Goal: Task Accomplishment & Management: Manage account settings

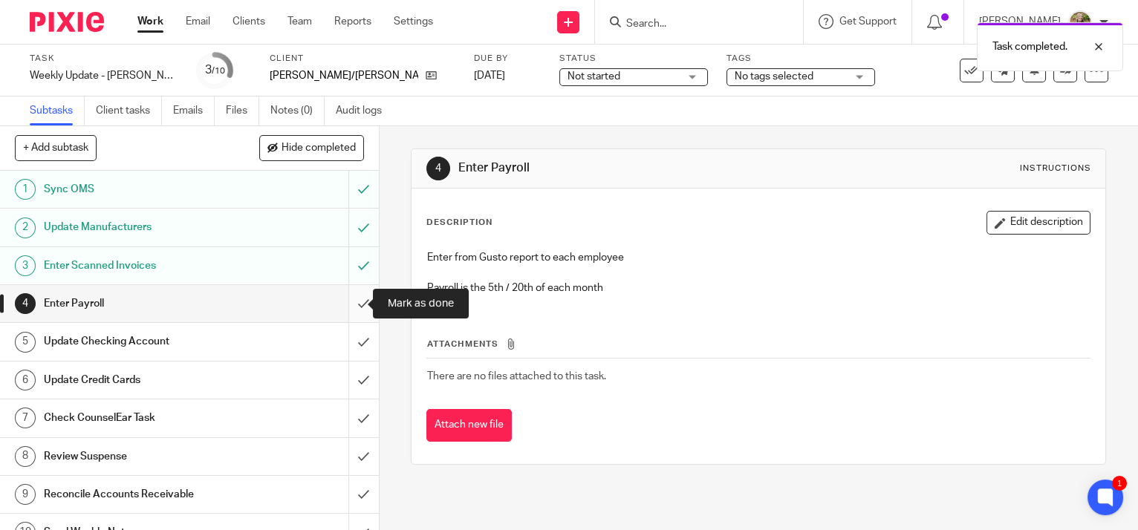
click at [351, 303] on input "submit" at bounding box center [189, 303] width 379 height 37
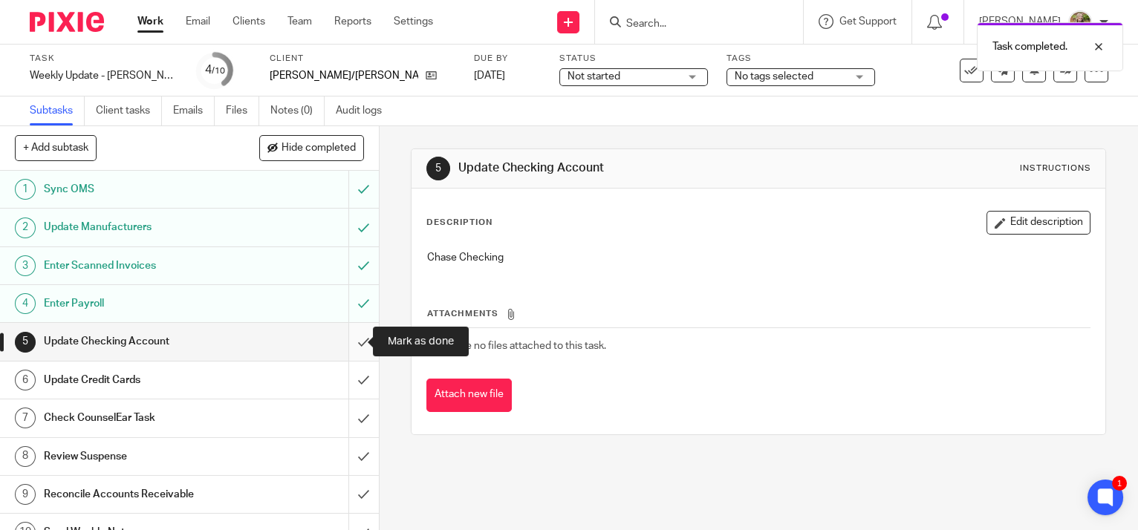
click at [349, 339] on input "submit" at bounding box center [189, 341] width 379 height 37
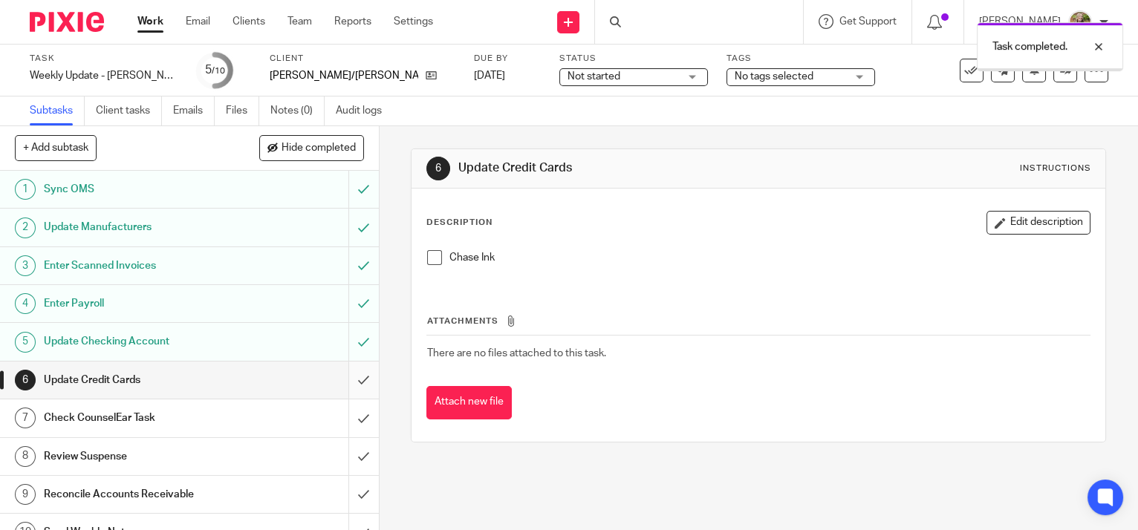
click at [348, 382] on input "submit" at bounding box center [189, 380] width 379 height 37
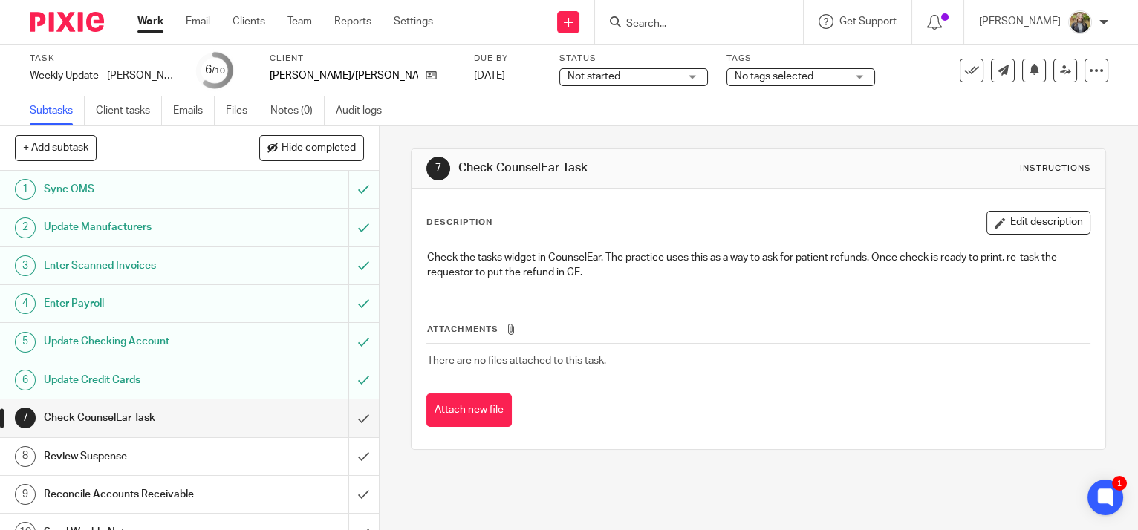
click at [980, 394] on div "Attach new file" at bounding box center [758, 410] width 664 height 33
click at [345, 415] on input "submit" at bounding box center [189, 418] width 379 height 37
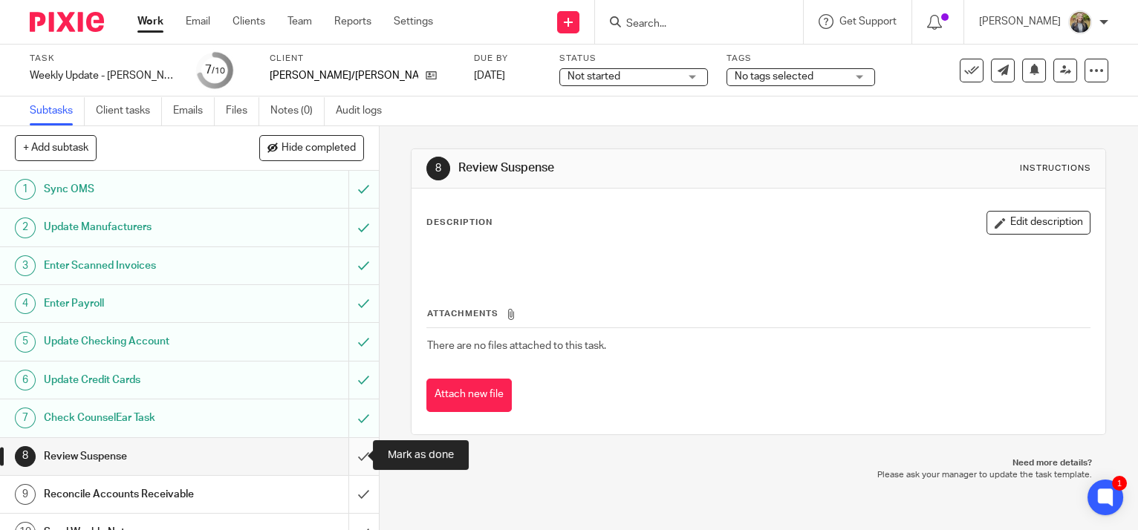
click at [343, 450] on input "submit" at bounding box center [189, 456] width 379 height 37
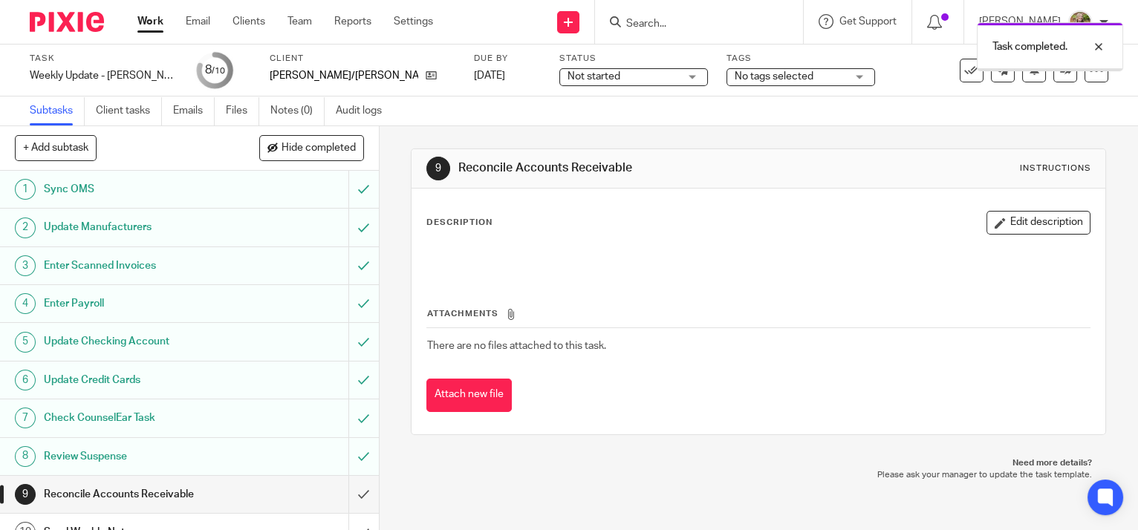
scroll to position [20, 0]
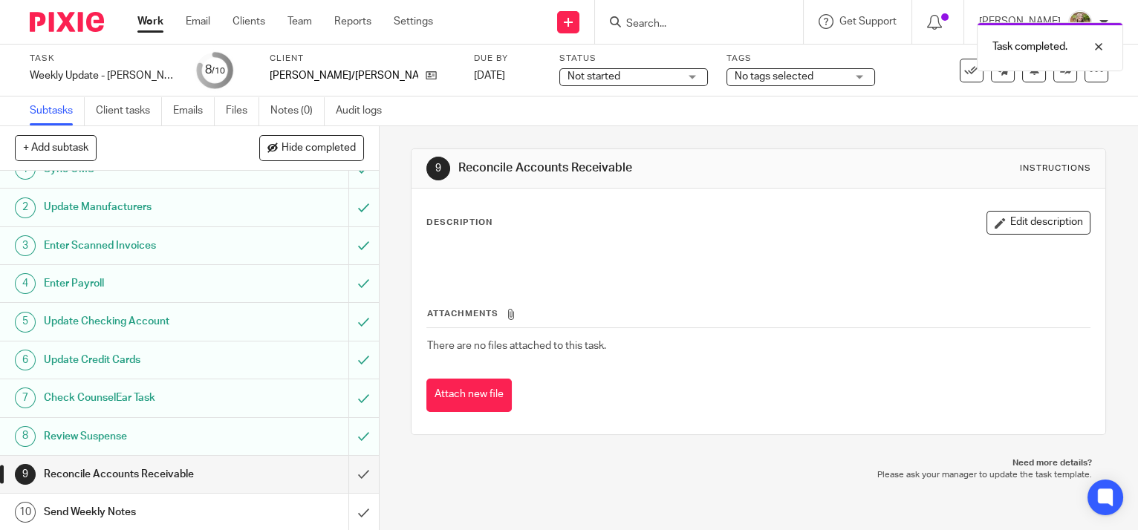
click at [163, 504] on h1 "Send Weekly Notes" at bounding box center [140, 512] width 193 height 22
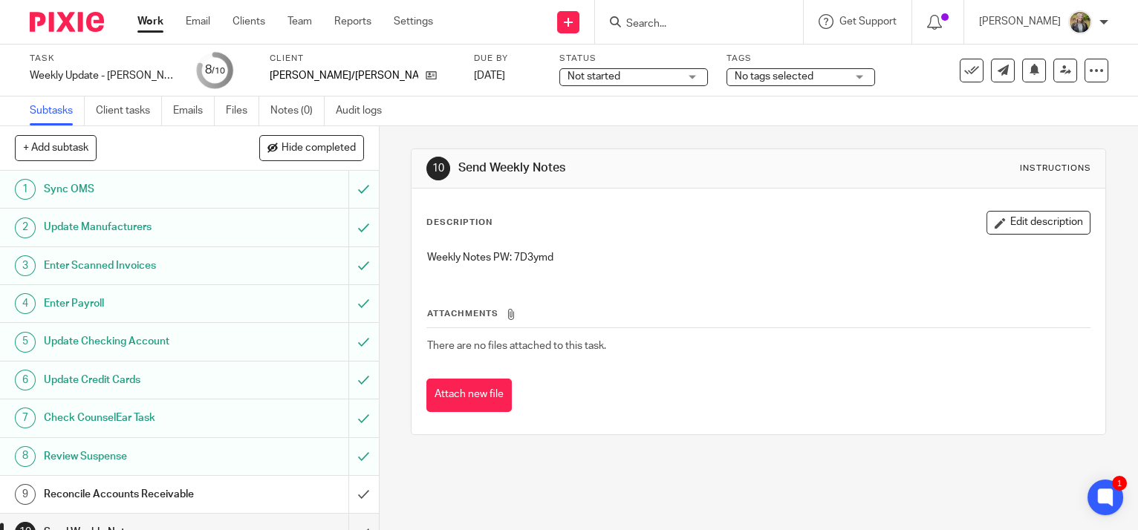
scroll to position [20, 0]
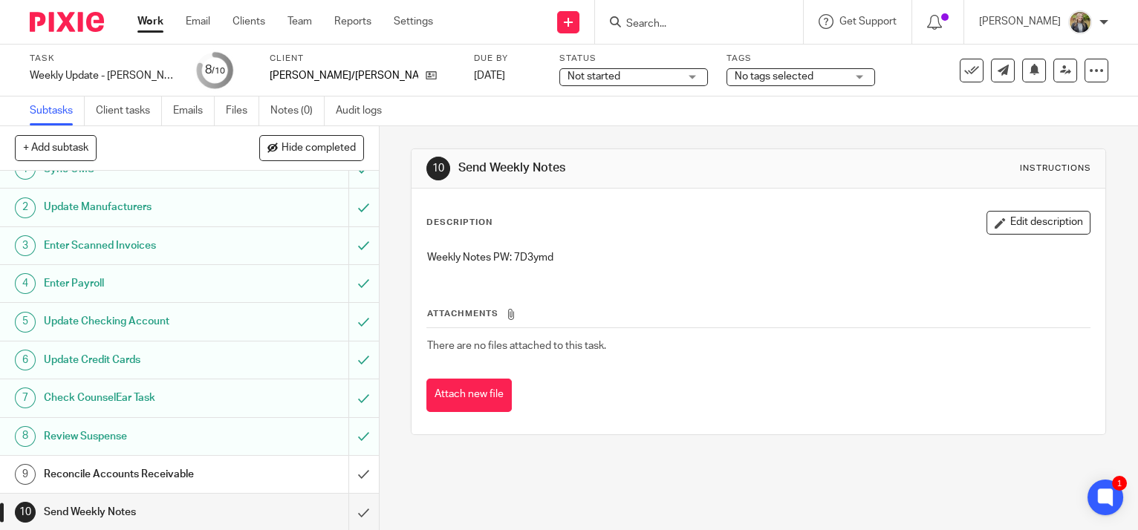
click at [208, 506] on h1 "Send Weekly Notes" at bounding box center [140, 512] width 193 height 22
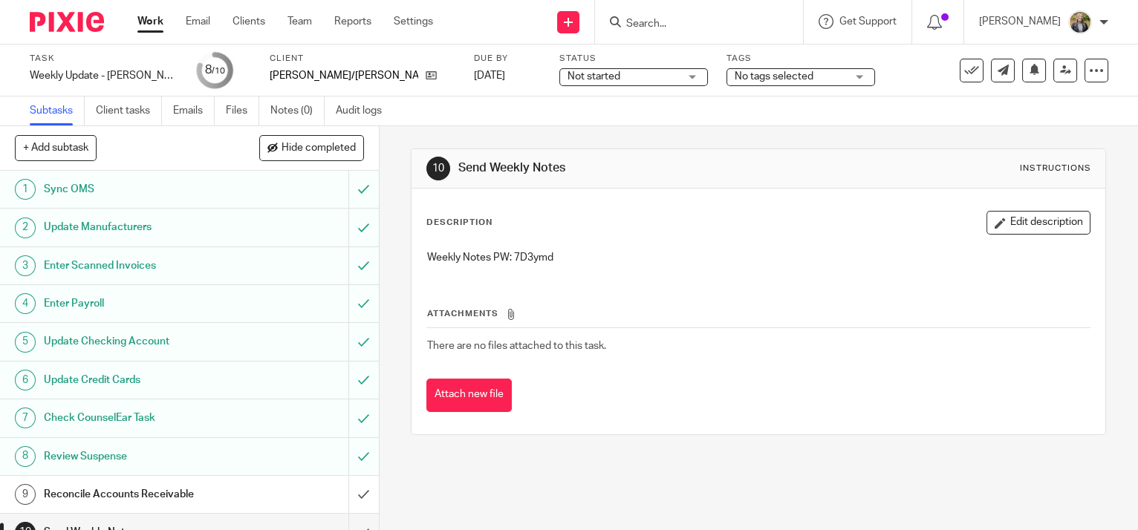
click at [535, 255] on p "Weekly Notes PW: 7D3ymd" at bounding box center [758, 257] width 662 height 15
copy p "7D3ymd"
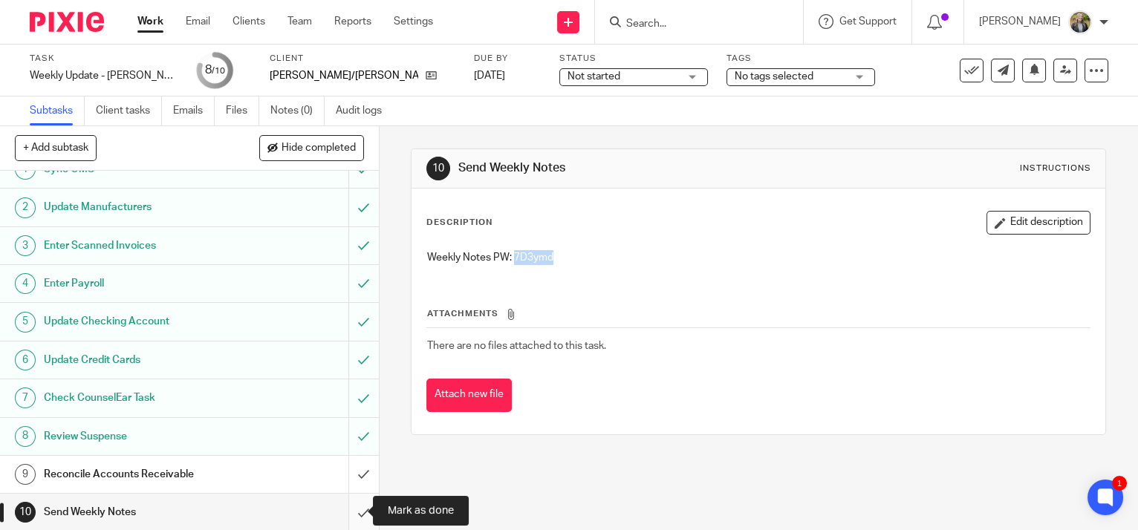
click at [347, 506] on input "submit" at bounding box center [189, 512] width 379 height 37
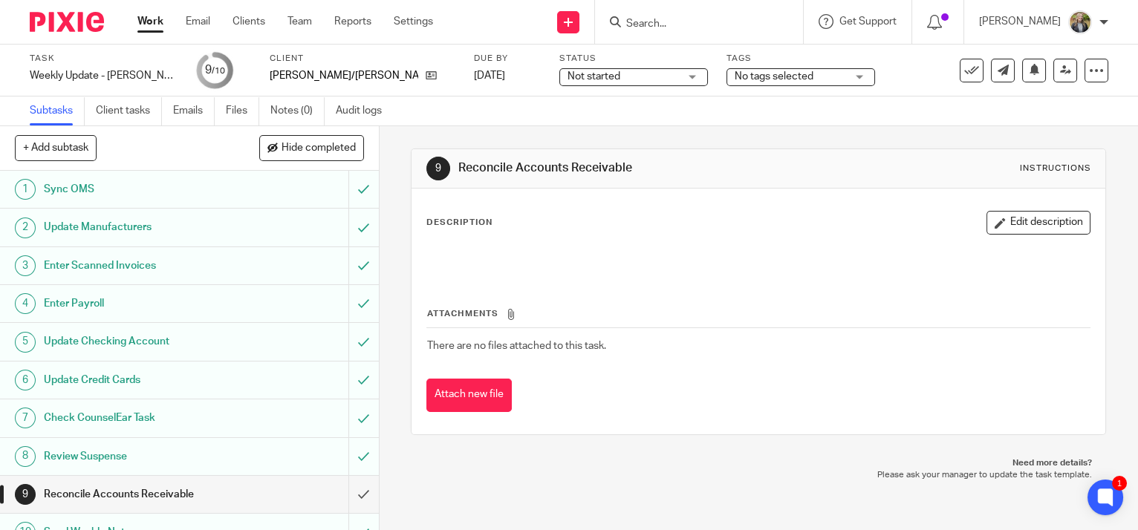
click at [201, 514] on link "10 Send Weekly Notes" at bounding box center [174, 532] width 348 height 37
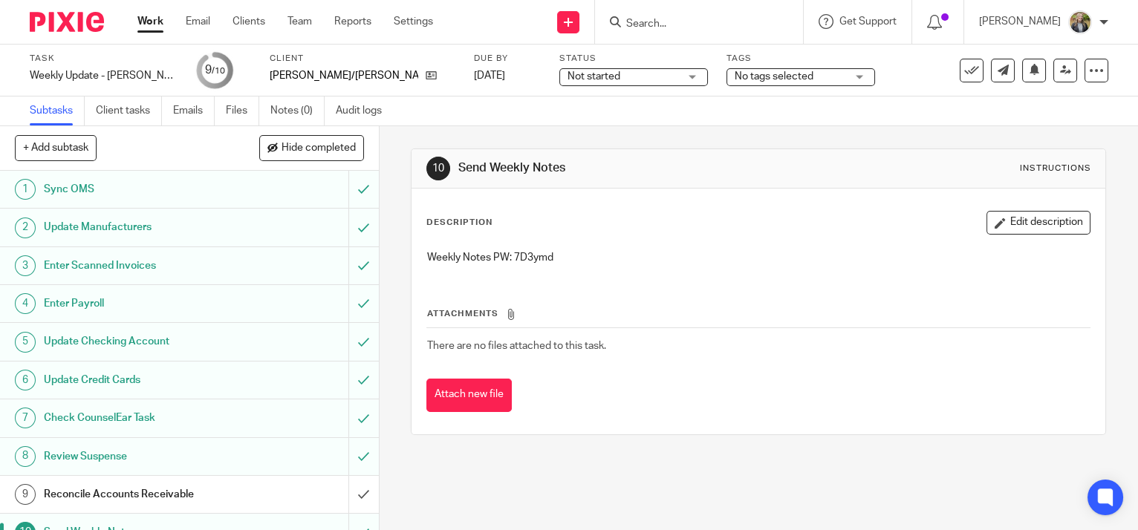
click at [526, 257] on p "Weekly Notes PW: 7D3ymd" at bounding box center [758, 257] width 662 height 15
copy p "7D3ymd"
click at [137, 19] on link "Work" at bounding box center [150, 21] width 26 height 15
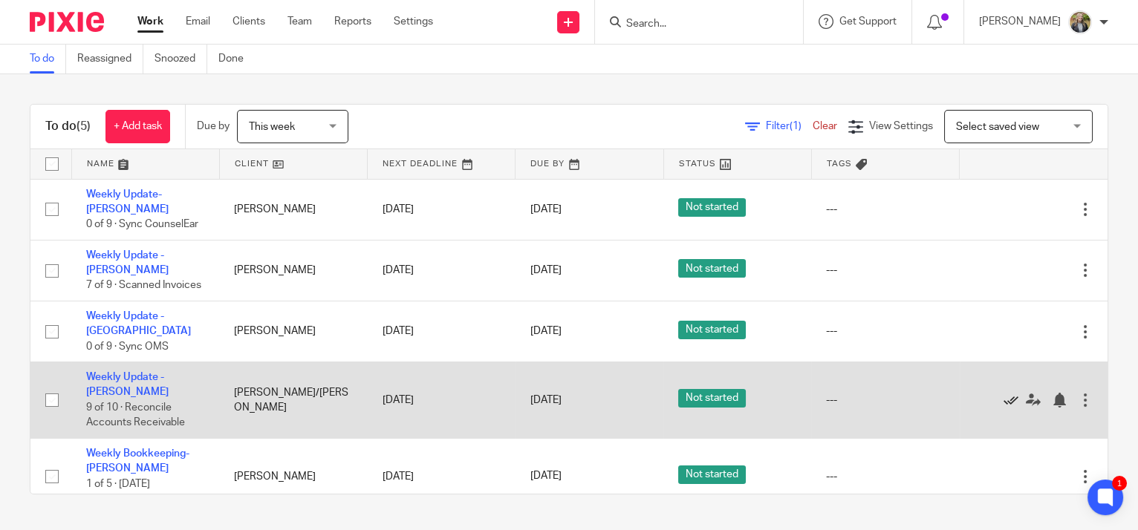
click at [1003, 405] on icon at bounding box center [1010, 400] width 15 height 15
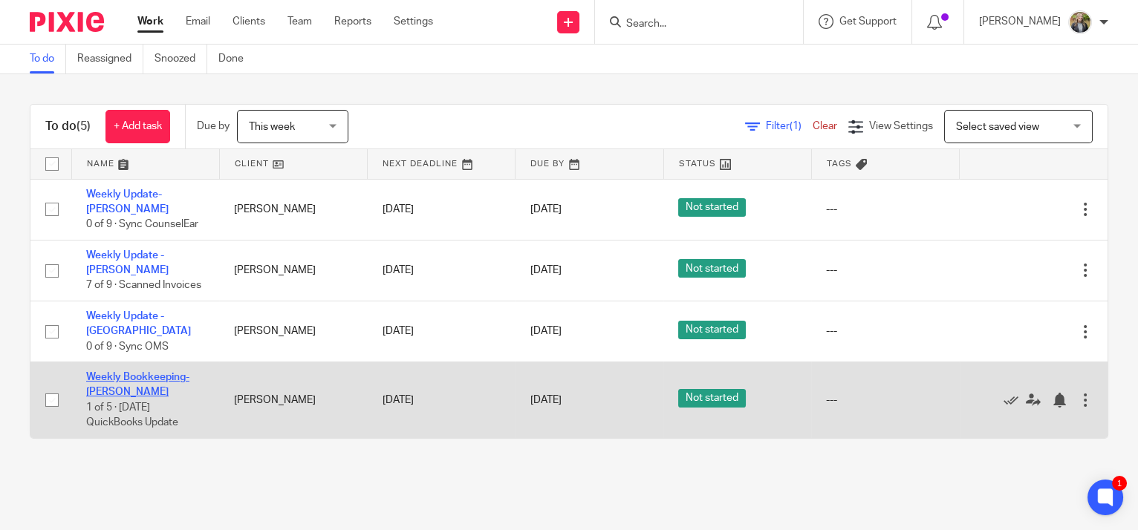
click at [174, 385] on link "Weekly Bookkeeping- [PERSON_NAME]" at bounding box center [137, 384] width 103 height 25
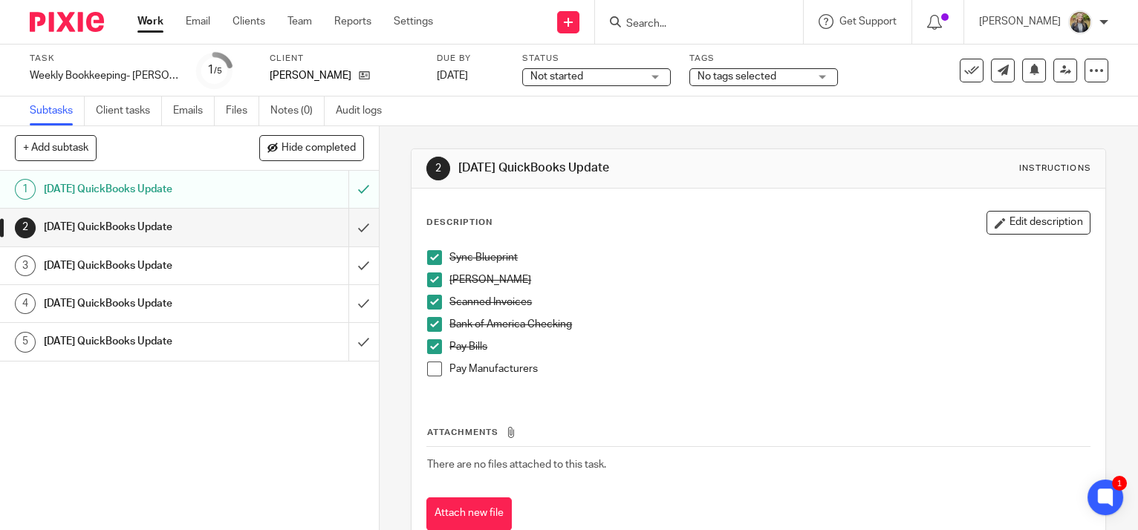
click at [429, 368] on span at bounding box center [434, 369] width 15 height 15
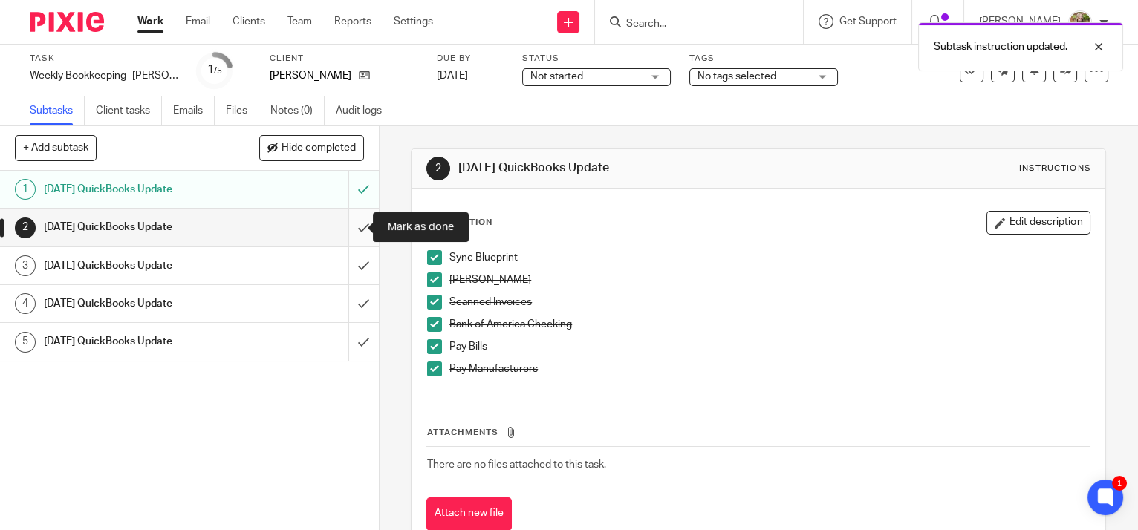
click at [345, 224] on input "submit" at bounding box center [189, 227] width 379 height 37
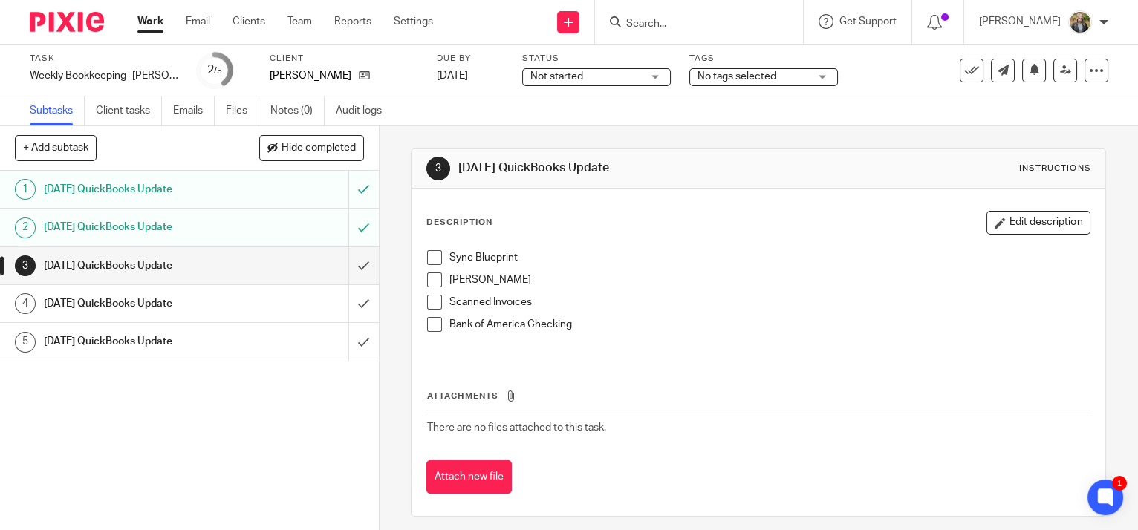
click at [153, 21] on link "Work" at bounding box center [150, 21] width 26 height 15
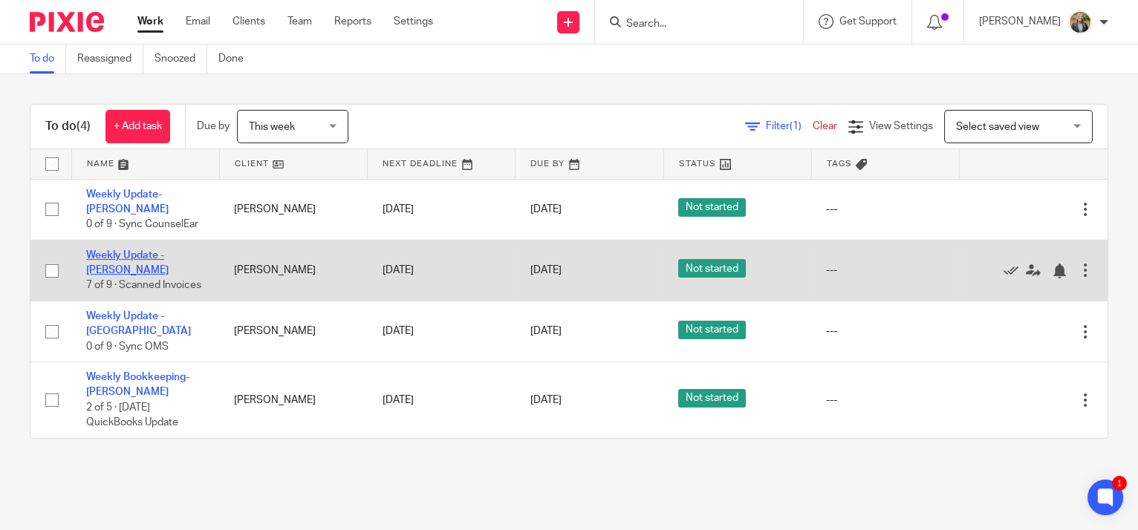
click at [131, 256] on link "Weekly Update - [PERSON_NAME]" at bounding box center [127, 262] width 82 height 25
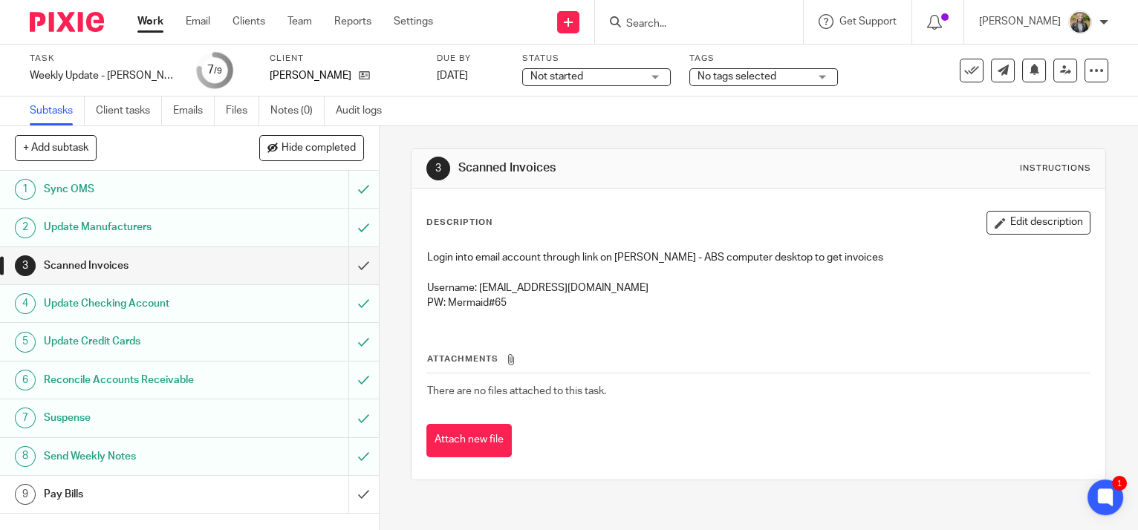
click at [172, 201] on link "1 Sync OMS" at bounding box center [174, 189] width 348 height 37
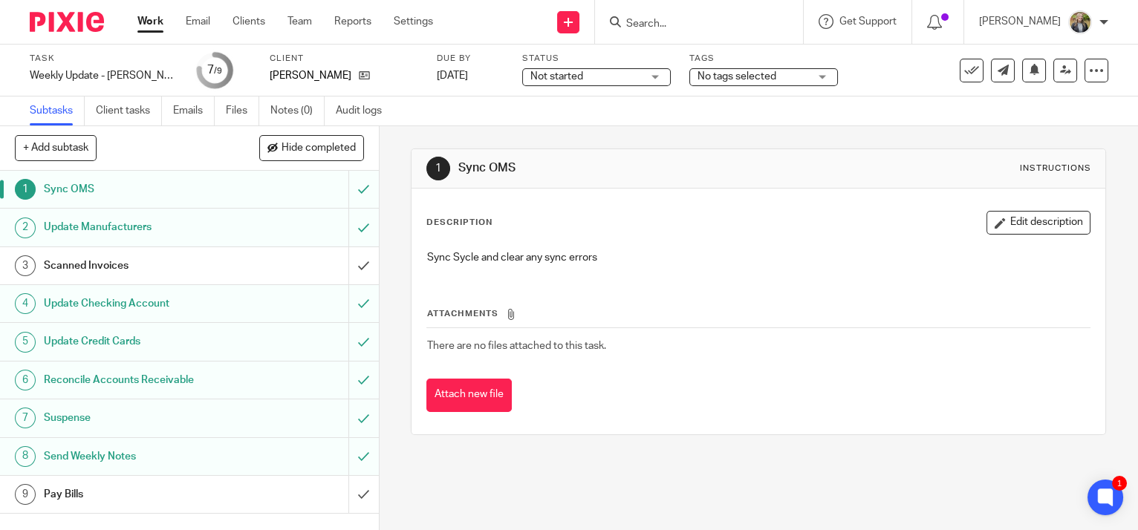
click at [133, 232] on h1 "Update Manufacturers" at bounding box center [140, 227] width 193 height 22
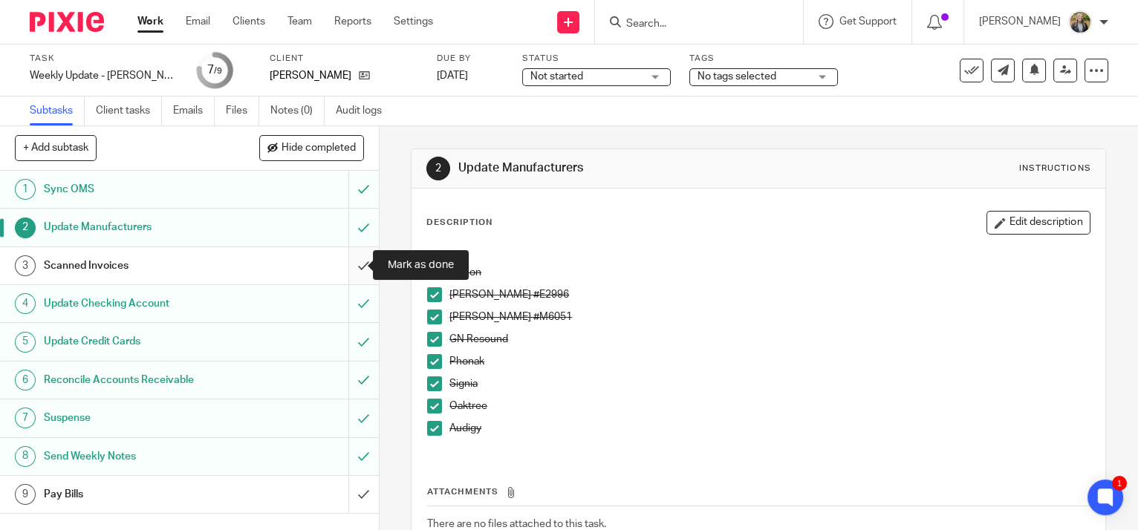
click at [346, 270] on input "submit" at bounding box center [189, 265] width 379 height 37
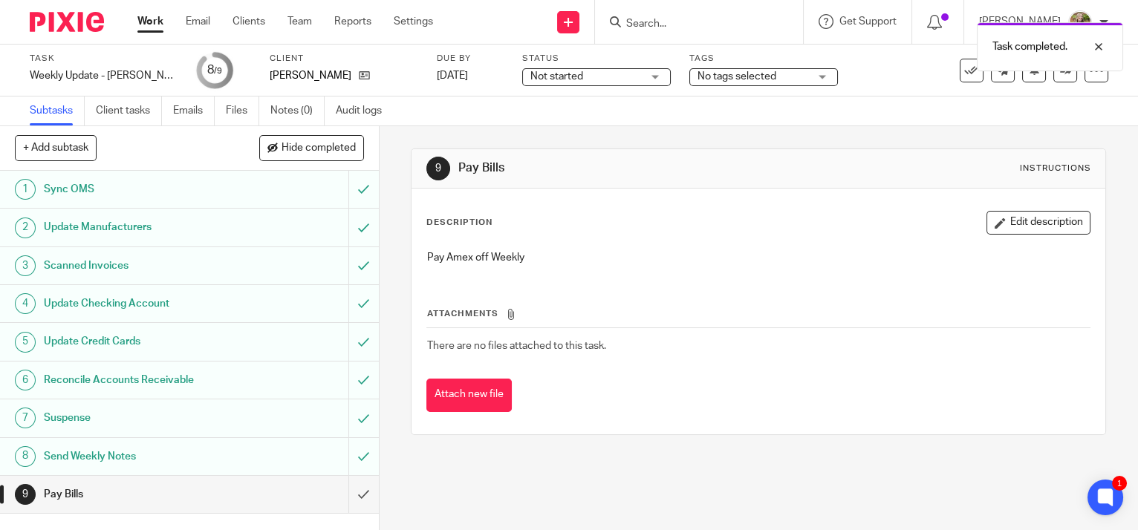
click at [132, 234] on h1 "Update Manufacturers" at bounding box center [140, 227] width 193 height 22
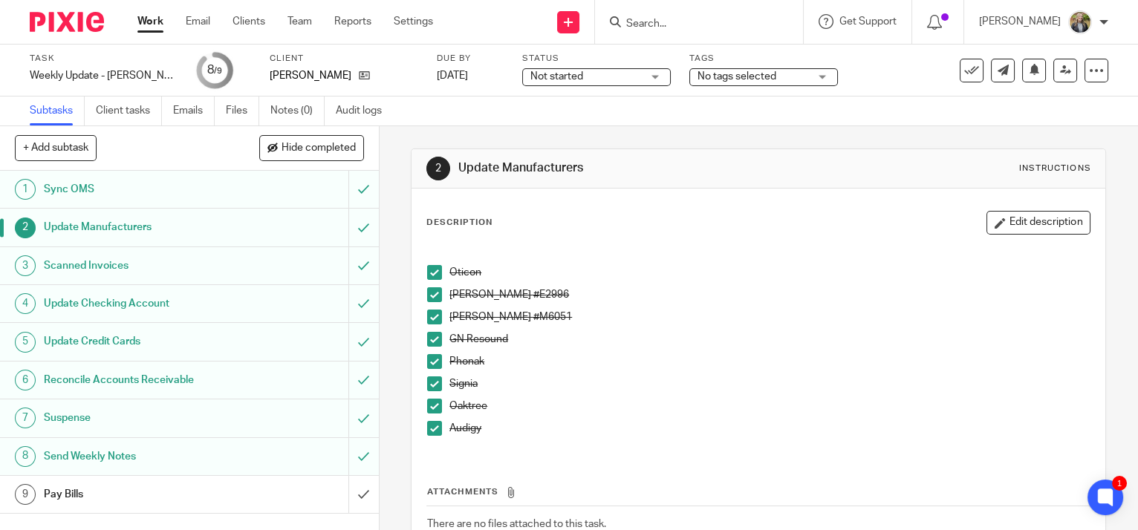
click at [177, 255] on h1 "Scanned Invoices" at bounding box center [140, 266] width 193 height 22
click at [175, 307] on h1 "Update Checking Account" at bounding box center [140, 304] width 193 height 22
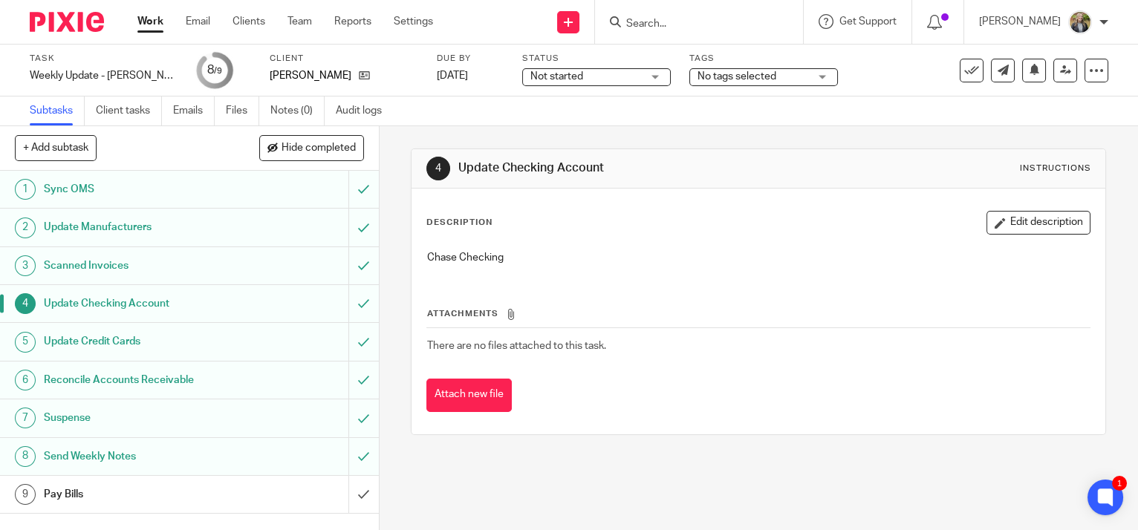
click at [285, 456] on div "Send Weekly Notes" at bounding box center [189, 457] width 290 height 22
click at [529, 254] on p "Weekly Notes PW: Tu21gh" at bounding box center [758, 257] width 662 height 15
copy p "Tu21gh"
click at [524, 257] on p "Weekly Notes PW: Tu21gh" at bounding box center [758, 257] width 662 height 15
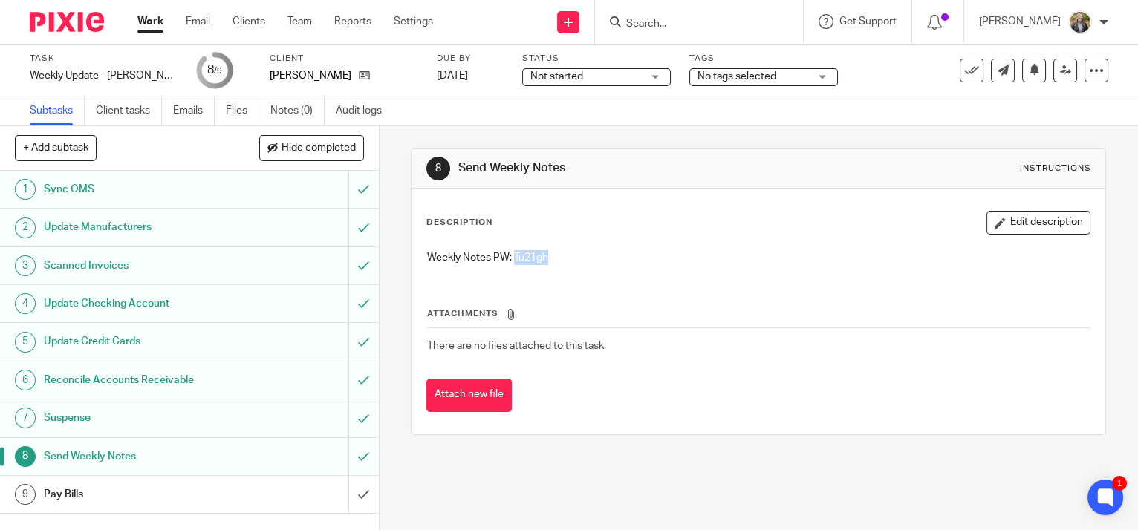
click at [524, 257] on p "Weekly Notes PW: Tu21gh" at bounding box center [758, 257] width 662 height 15
click at [356, 491] on input "submit" at bounding box center [189, 494] width 379 height 37
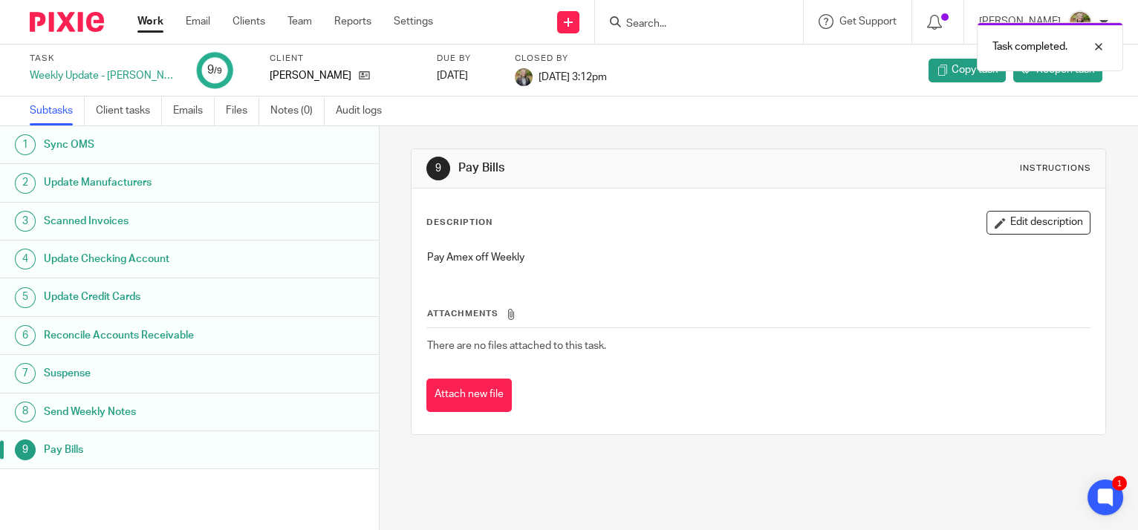
click at [146, 17] on link "Work" at bounding box center [150, 21] width 26 height 15
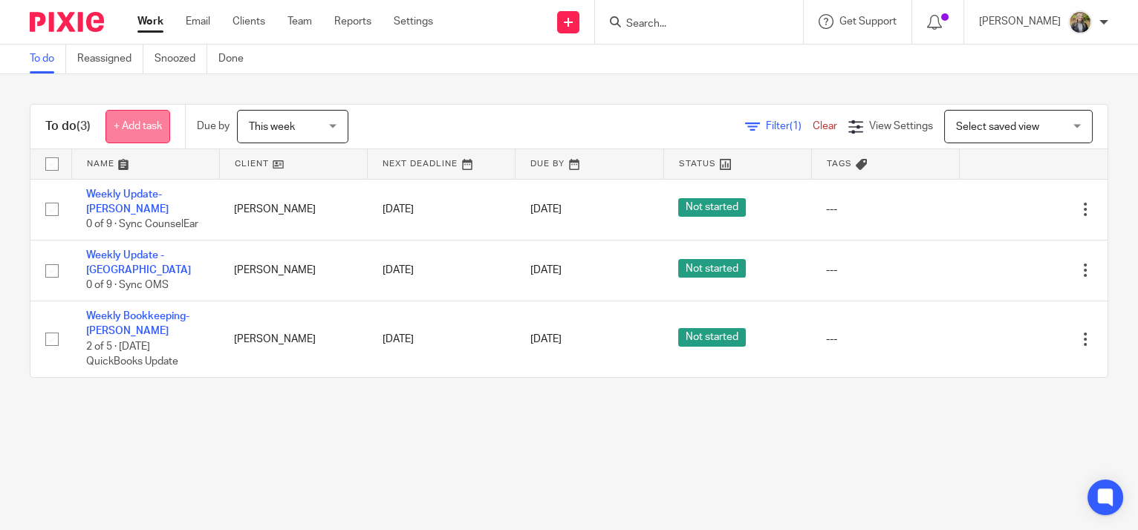
click at [127, 124] on link "+ Add task" at bounding box center [137, 126] width 65 height 33
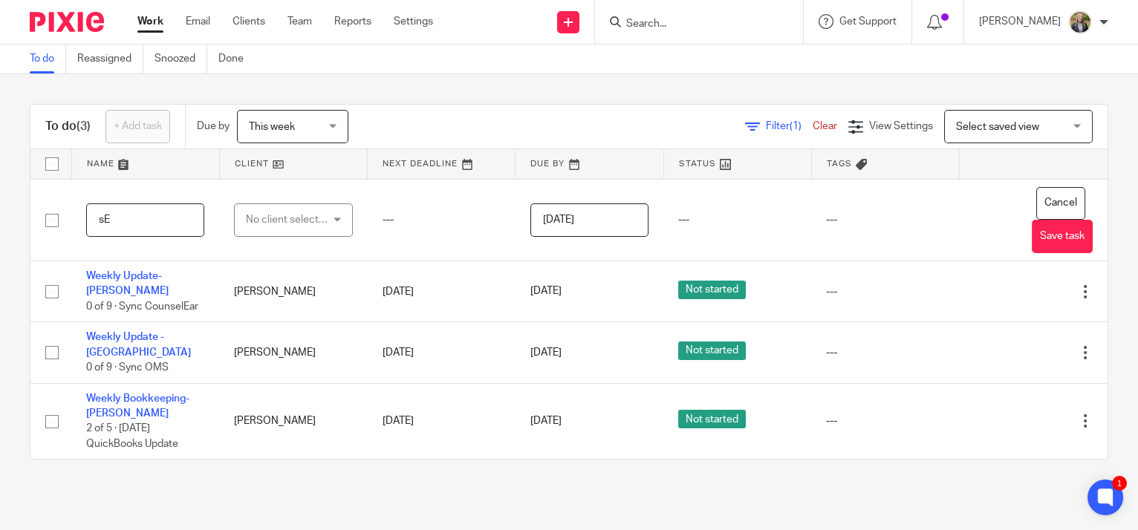
type input "s"
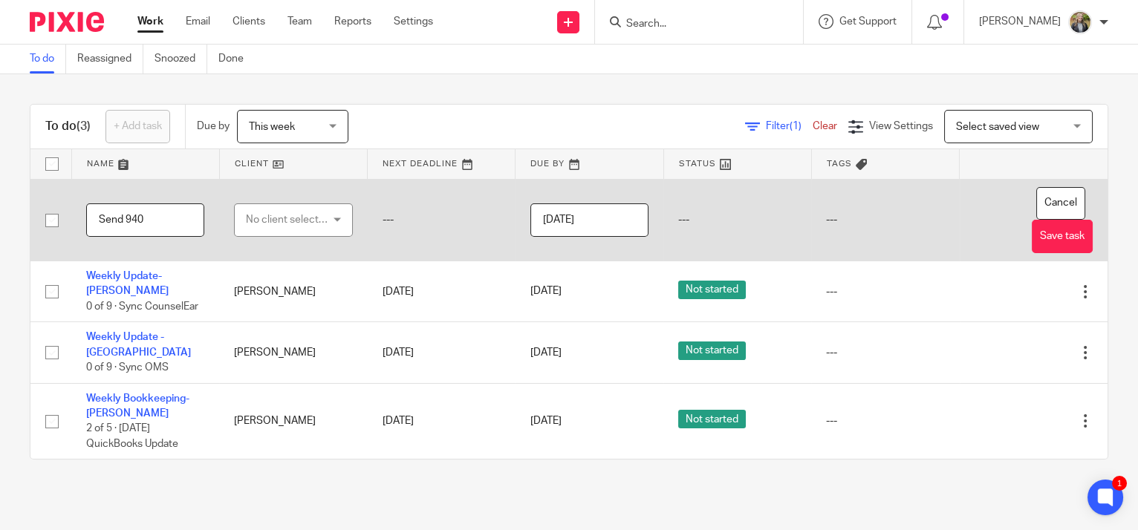
type input "Send 940"
click at [274, 222] on div "No client selected" at bounding box center [288, 219] width 85 height 31
type input "john"
click at [298, 290] on span "[PERSON_NAME]" at bounding box center [282, 295] width 82 height 10
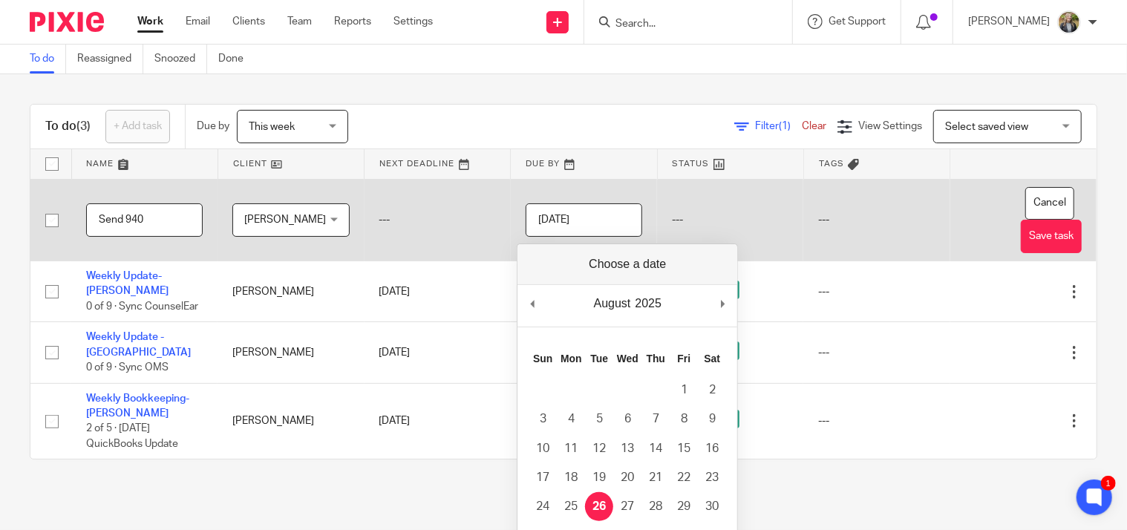
click at [590, 214] on input "[DATE]" at bounding box center [584, 219] width 117 height 33
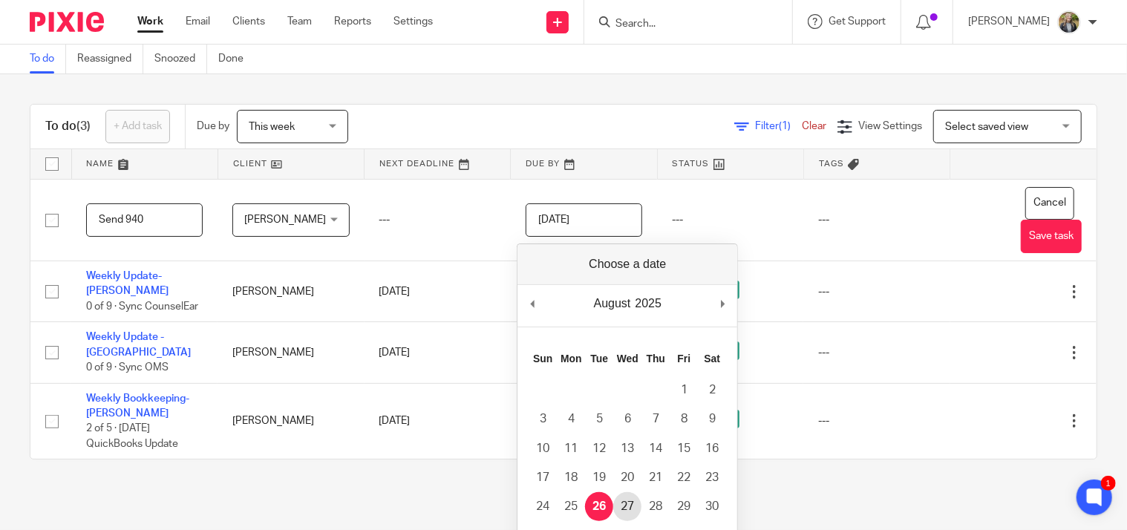
type input "2025-08-27"
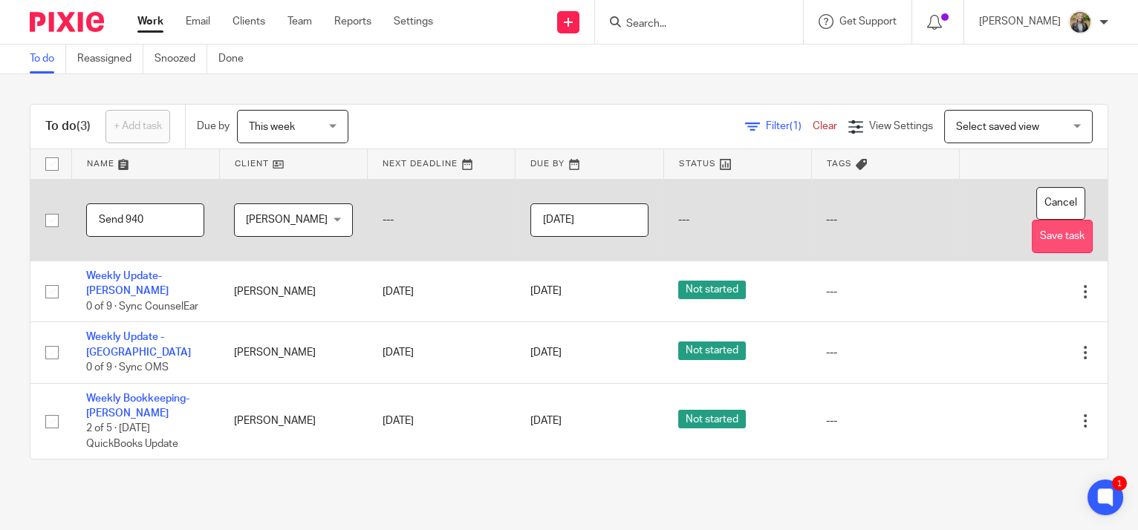
click at [1050, 236] on button "Save task" at bounding box center [1062, 236] width 61 height 33
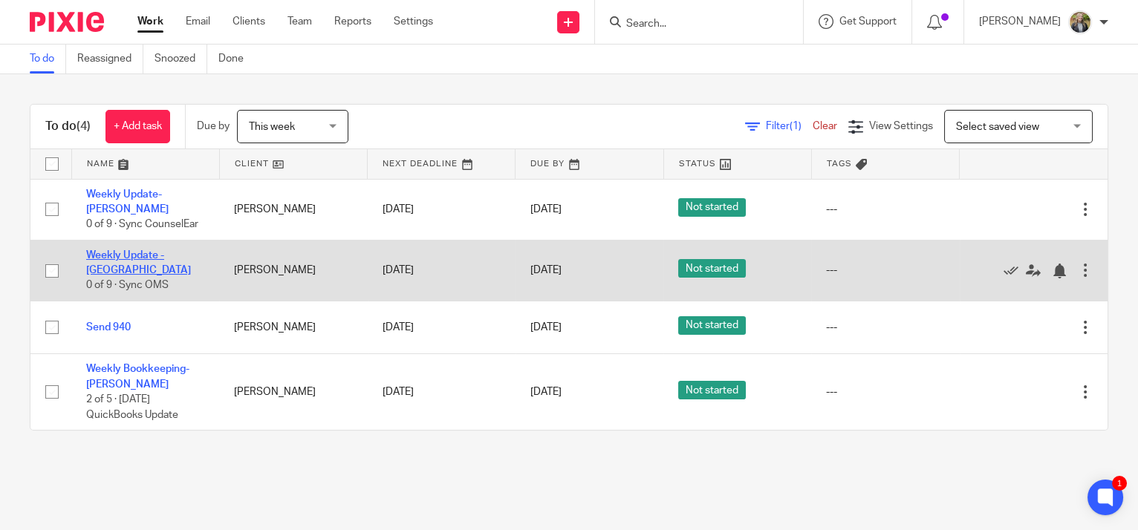
click at [108, 258] on link "Weekly Update - [GEOGRAPHIC_DATA]" at bounding box center [138, 262] width 105 height 25
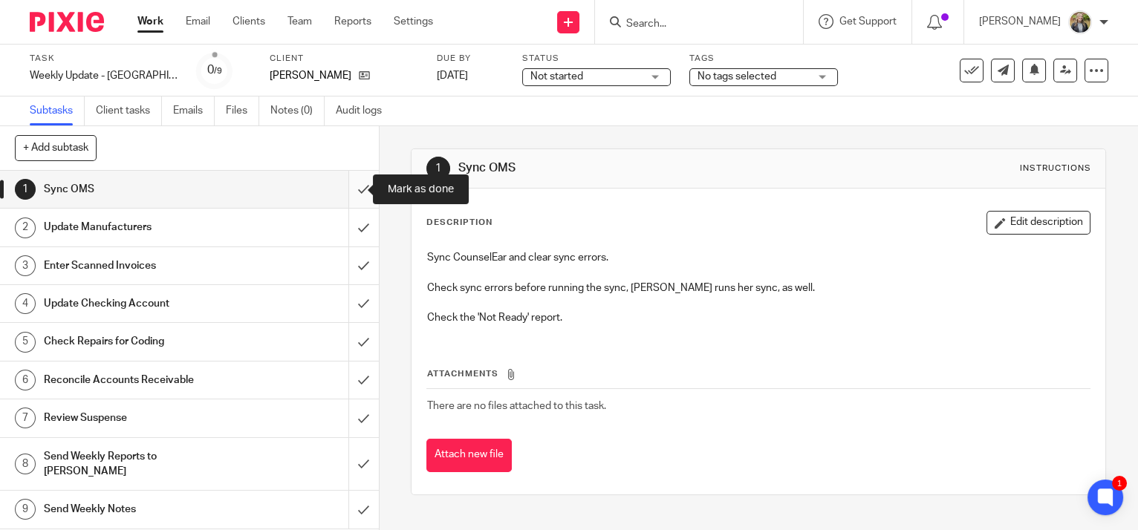
click at [344, 189] on input "submit" at bounding box center [189, 189] width 379 height 37
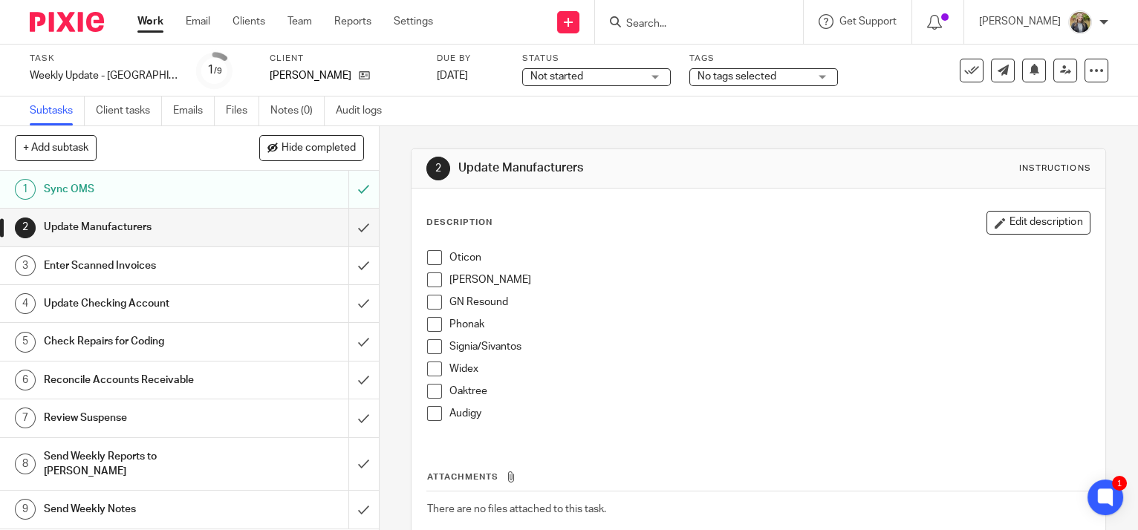
click at [427, 259] on span at bounding box center [434, 257] width 15 height 15
drag, startPoint x: 429, startPoint y: 278, endPoint x: 434, endPoint y: 304, distance: 25.8
click at [429, 279] on span at bounding box center [434, 280] width 15 height 15
click at [434, 304] on span at bounding box center [434, 302] width 15 height 15
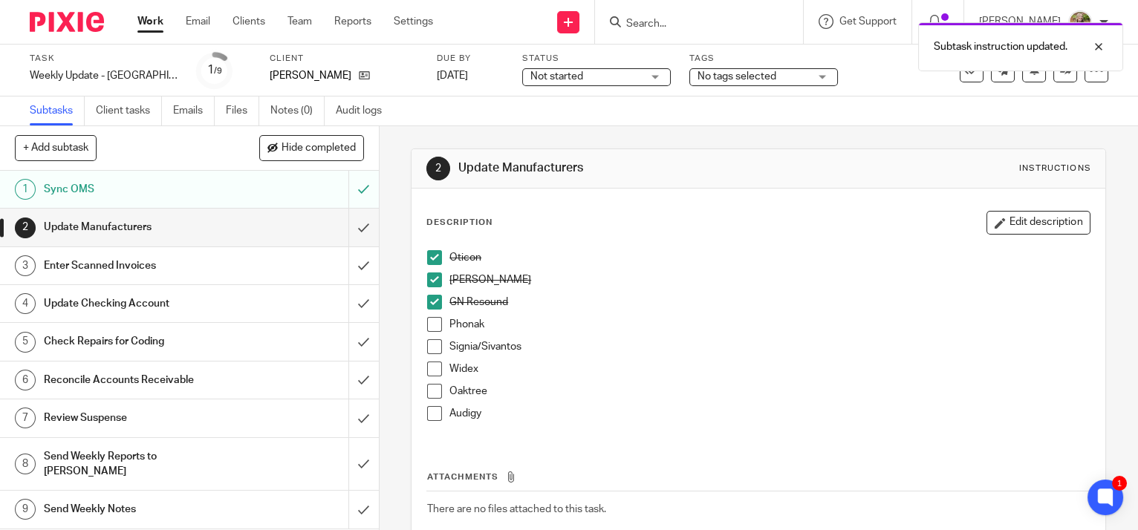
click at [427, 328] on span at bounding box center [434, 324] width 15 height 15
drag, startPoint x: 426, startPoint y: 339, endPoint x: 431, endPoint y: 359, distance: 21.3
click at [427, 339] on span at bounding box center [434, 346] width 15 height 15
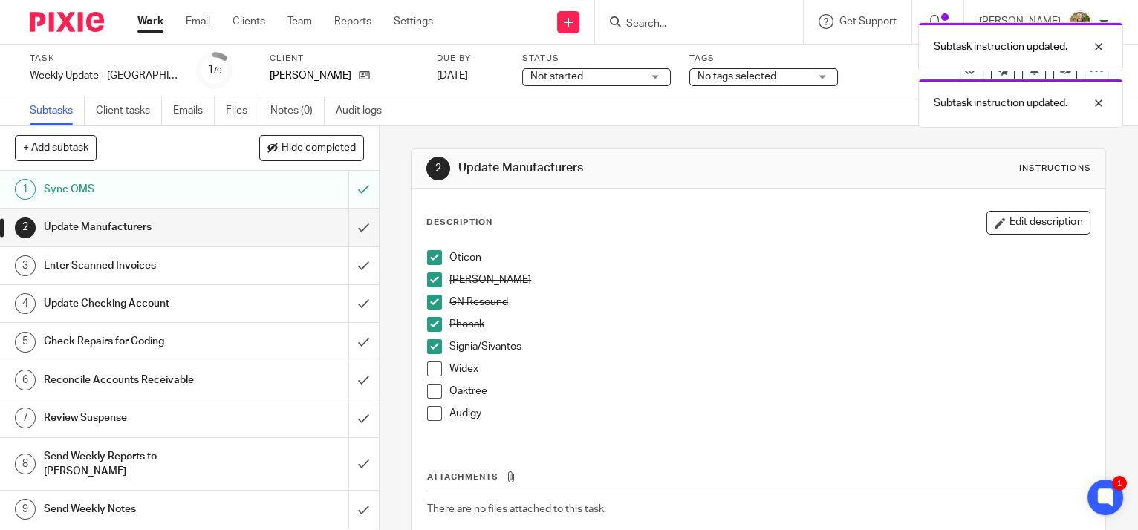
click at [429, 370] on span at bounding box center [434, 369] width 15 height 15
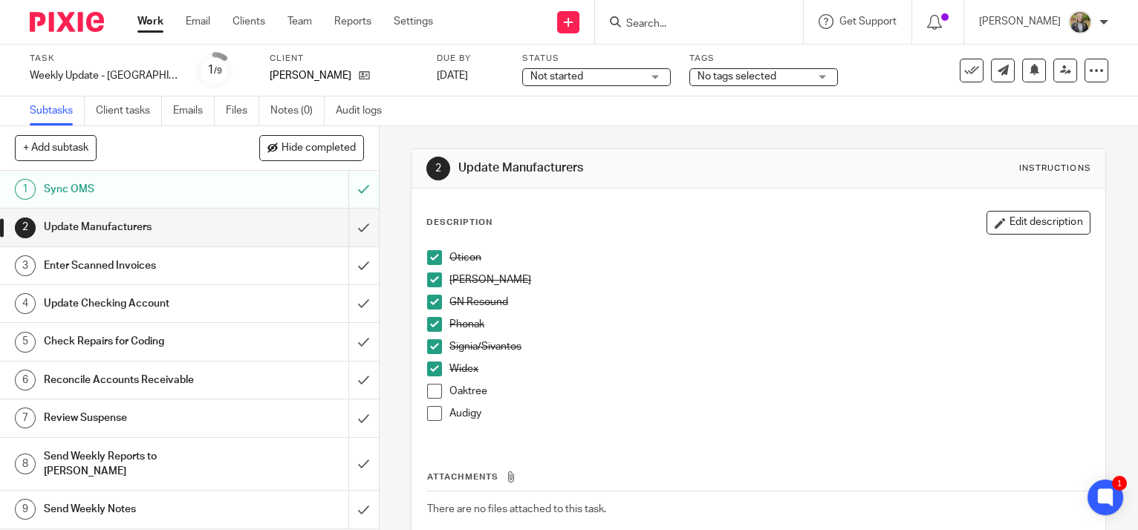
click at [429, 388] on span at bounding box center [434, 391] width 15 height 15
click at [429, 411] on span at bounding box center [434, 413] width 15 height 15
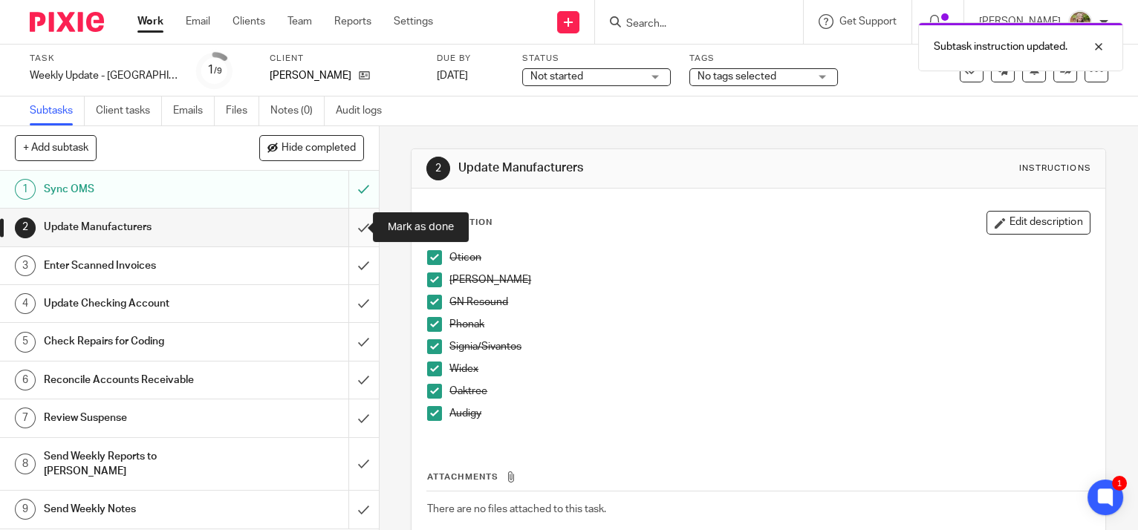
click at [348, 222] on input "submit" at bounding box center [189, 227] width 379 height 37
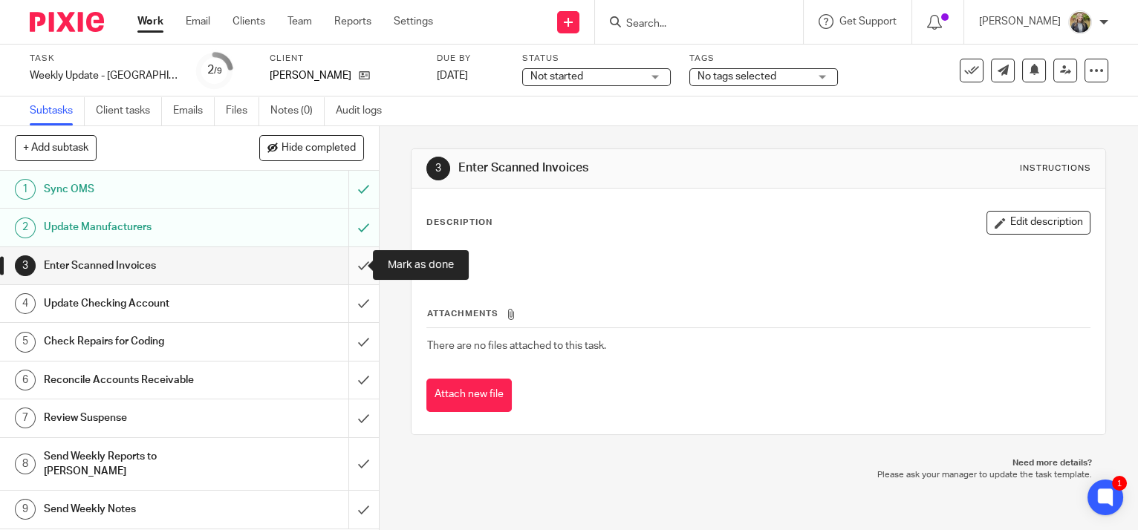
click at [349, 265] on input "submit" at bounding box center [189, 265] width 379 height 37
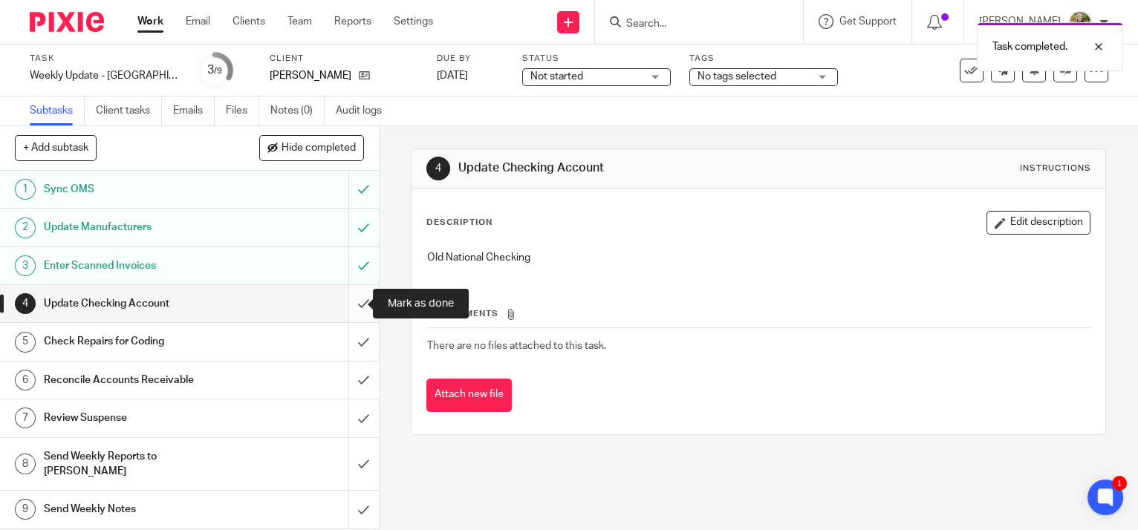
click at [345, 302] on input "submit" at bounding box center [189, 303] width 379 height 37
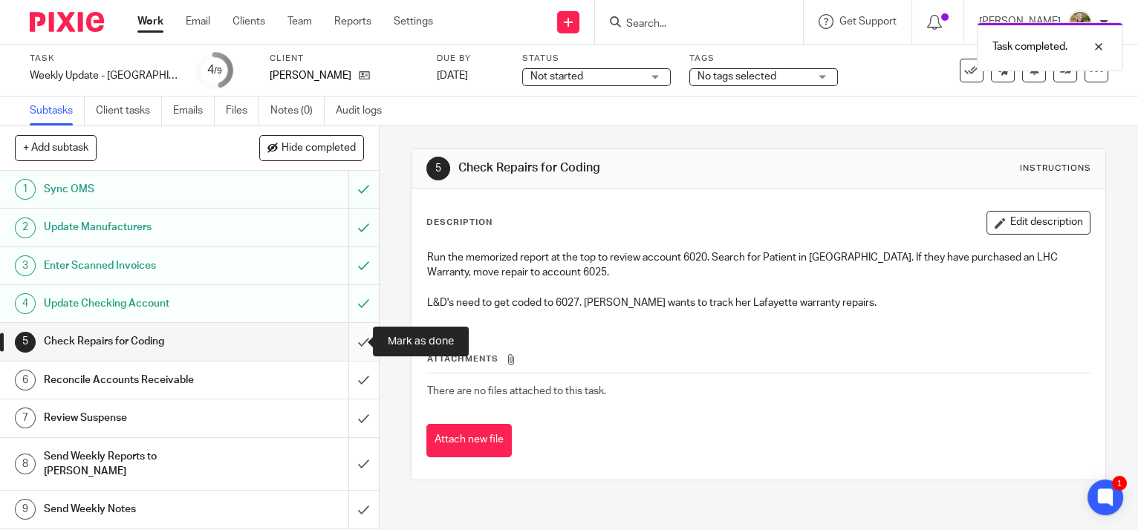
click at [351, 344] on input "submit" at bounding box center [189, 341] width 379 height 37
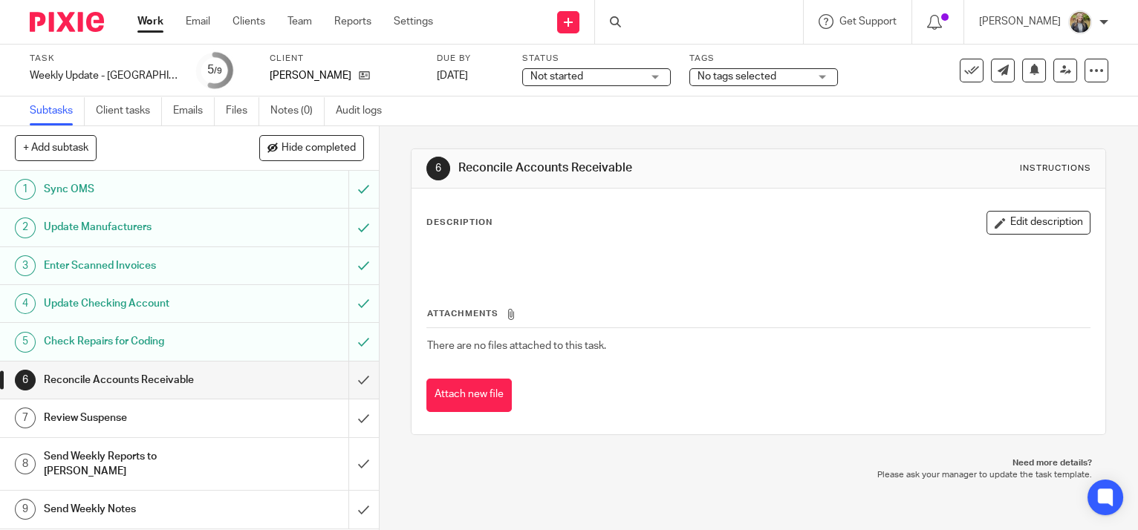
click at [352, 414] on input "submit" at bounding box center [189, 418] width 379 height 37
click at [350, 450] on input "submit" at bounding box center [189, 464] width 379 height 53
click at [227, 498] on h1 "Send Weekly Notes" at bounding box center [140, 509] width 193 height 22
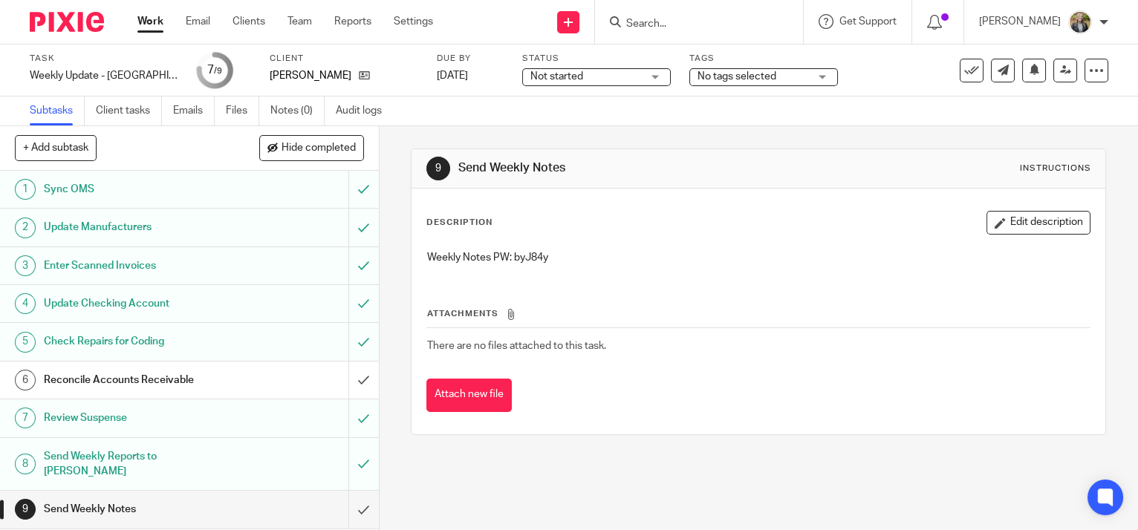
click at [529, 259] on p "Weekly Notes PW: byJ84y" at bounding box center [758, 257] width 662 height 15
copy p "byJ84y"
click at [345, 491] on input "submit" at bounding box center [189, 509] width 379 height 37
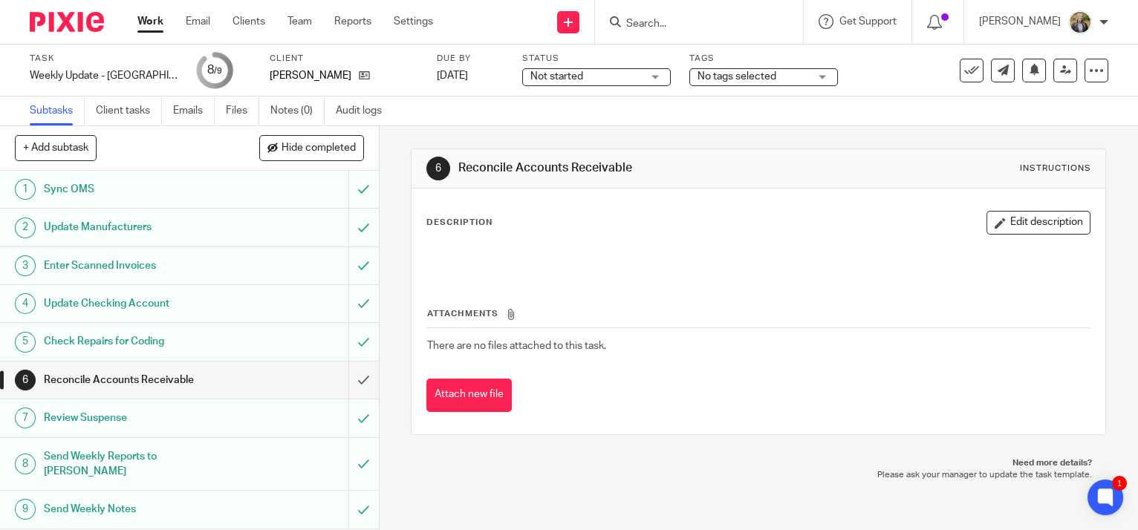
click at [144, 20] on link "Work" at bounding box center [150, 21] width 26 height 15
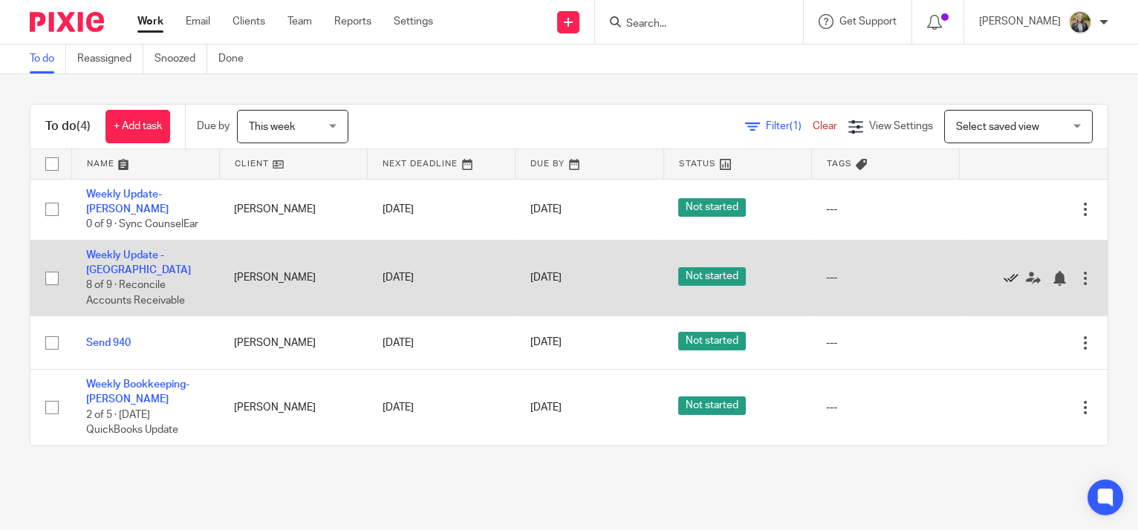
click at [1003, 271] on icon at bounding box center [1010, 278] width 15 height 15
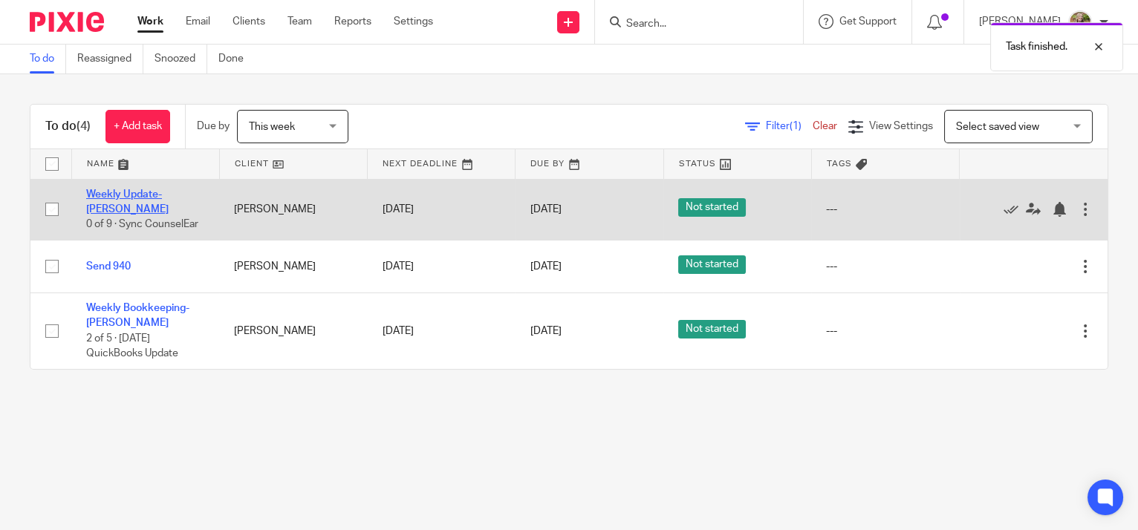
click at [111, 195] on link "Weekly Update- [PERSON_NAME]" at bounding box center [127, 201] width 82 height 25
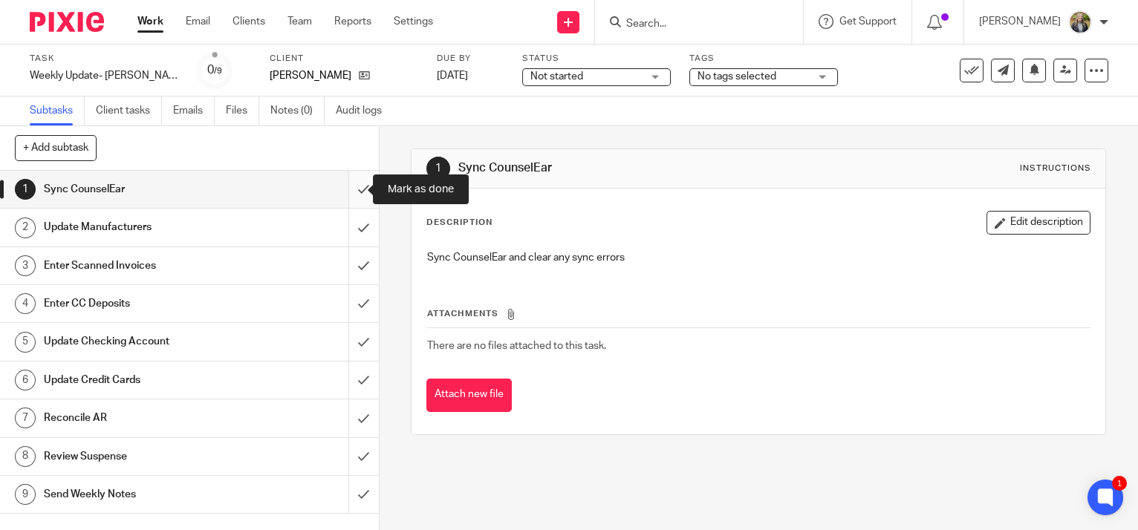
click at [343, 189] on input "submit" at bounding box center [189, 189] width 379 height 37
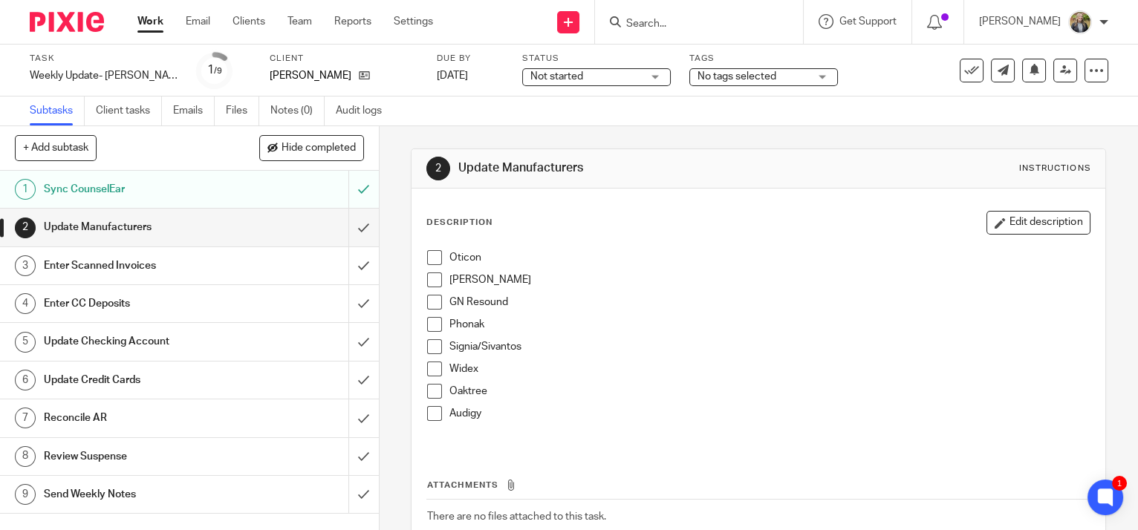
click at [430, 251] on span at bounding box center [434, 257] width 15 height 15
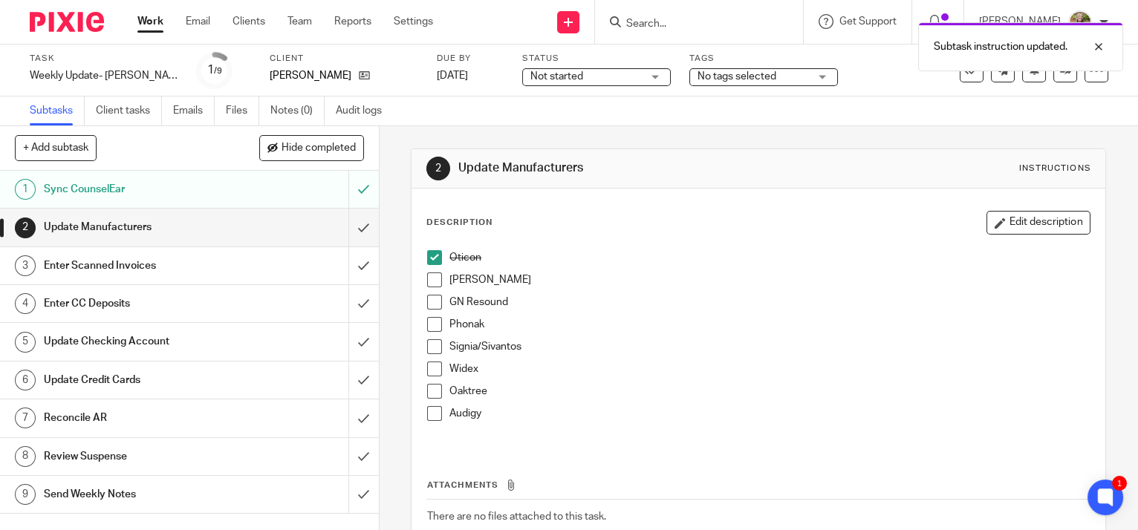
click at [429, 281] on span at bounding box center [434, 280] width 15 height 15
click at [428, 302] on span at bounding box center [434, 302] width 15 height 15
click at [434, 328] on span at bounding box center [434, 324] width 15 height 15
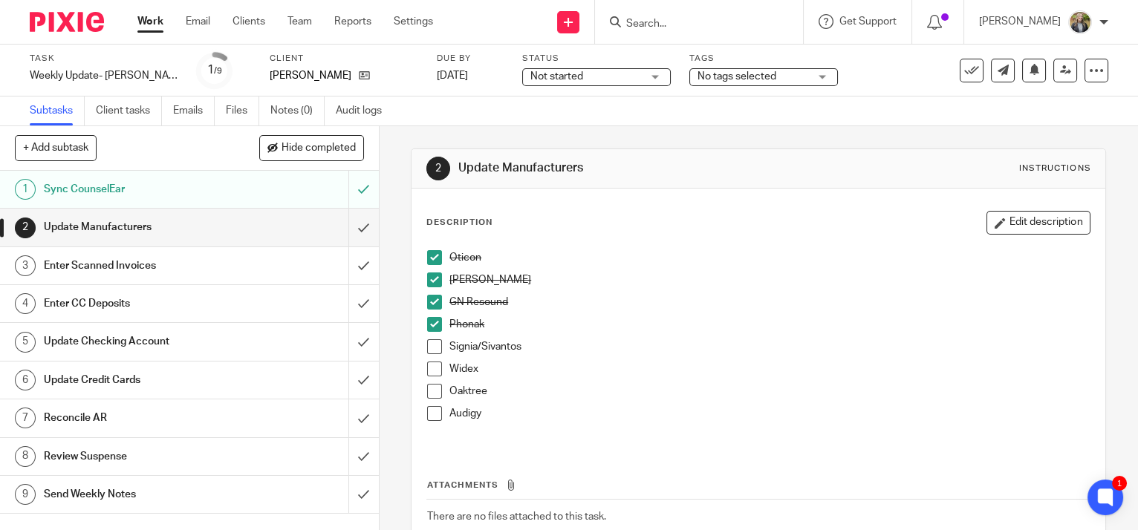
click at [429, 343] on span at bounding box center [434, 346] width 15 height 15
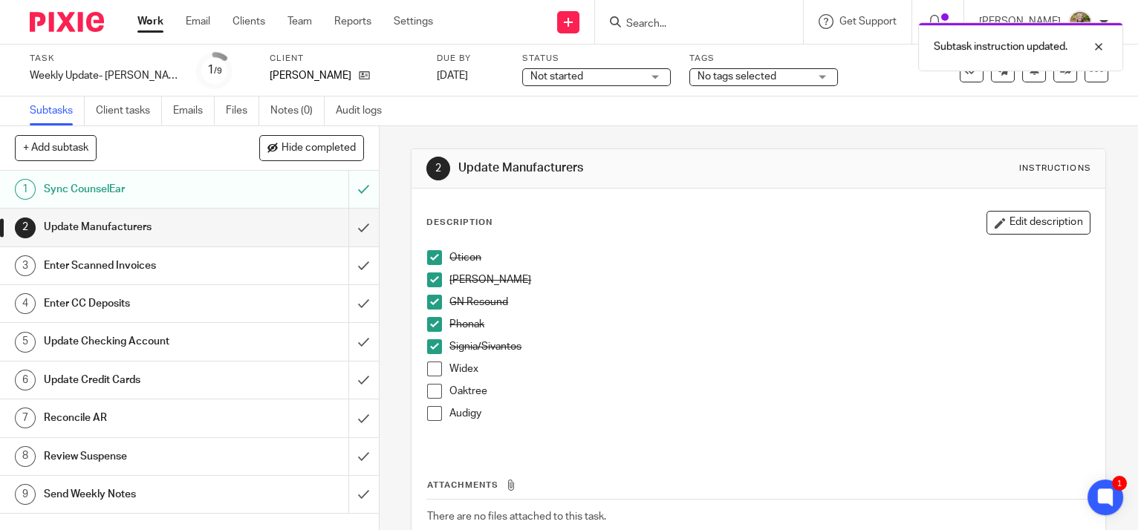
click at [429, 365] on span at bounding box center [434, 369] width 15 height 15
click at [427, 385] on span at bounding box center [434, 391] width 15 height 15
click at [437, 414] on span at bounding box center [434, 413] width 15 height 15
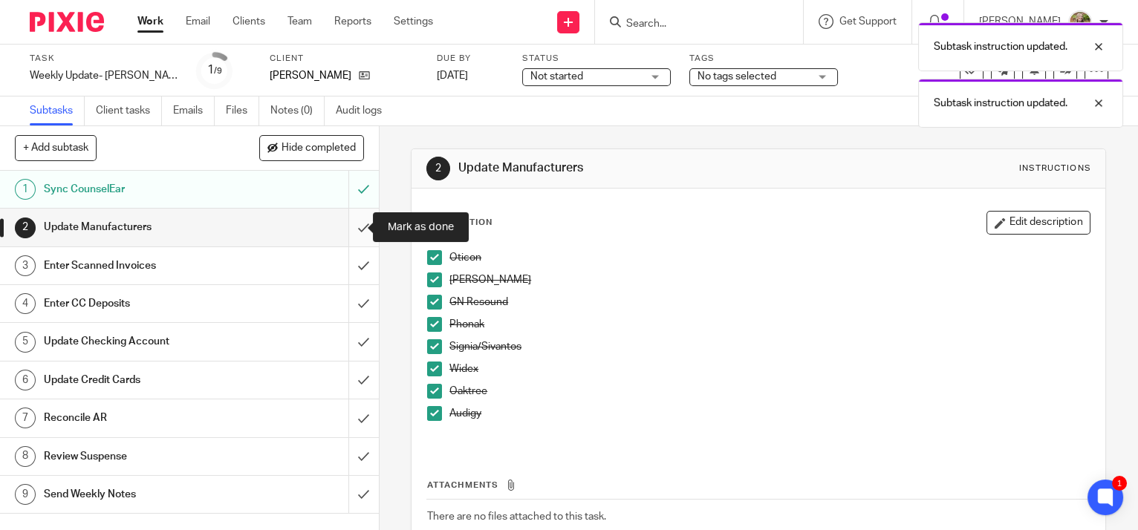
click at [350, 224] on input "submit" at bounding box center [189, 227] width 379 height 37
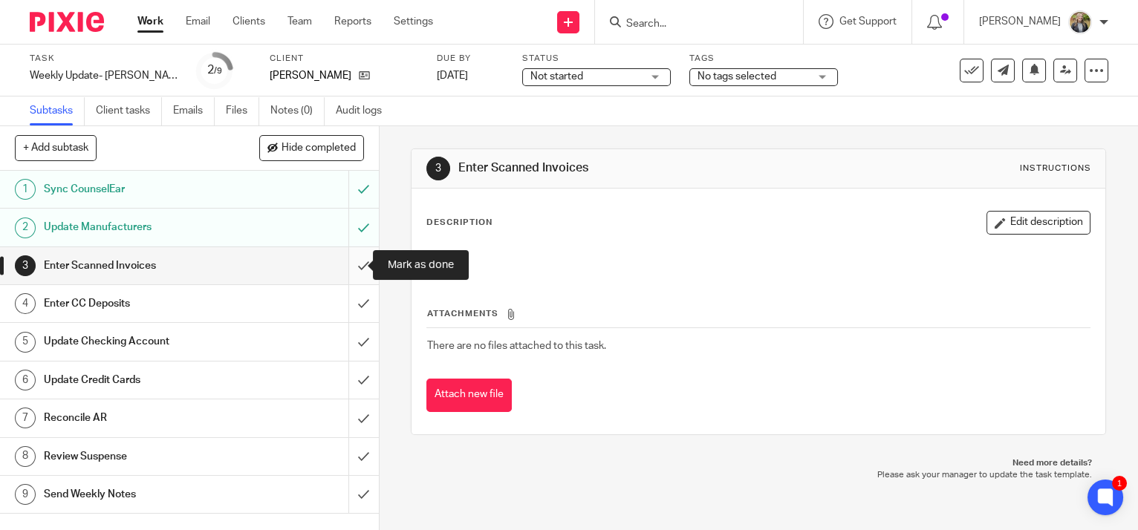
click at [351, 263] on input "submit" at bounding box center [189, 265] width 379 height 37
